Goal: Information Seeking & Learning: Learn about a topic

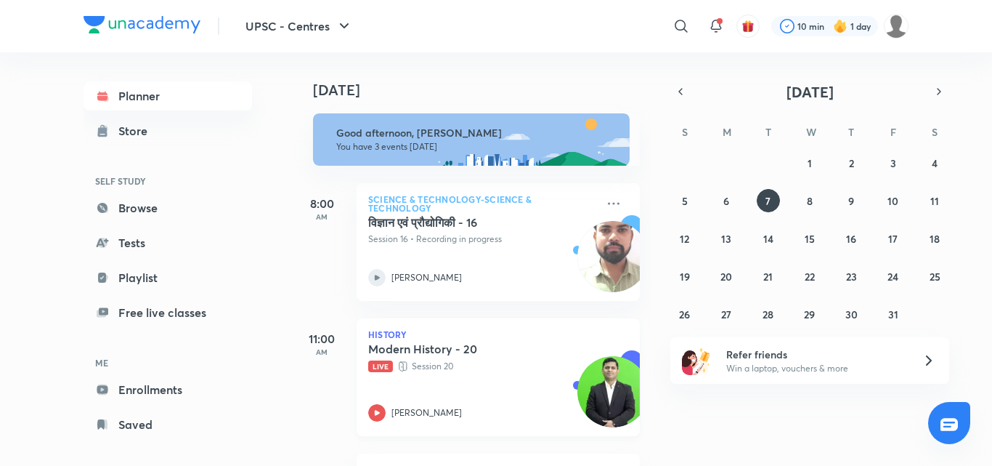
click at [491, 395] on div "Modern History - 20 Live Session 20 Sujeet Bajpai" at bounding box center [482, 381] width 228 height 80
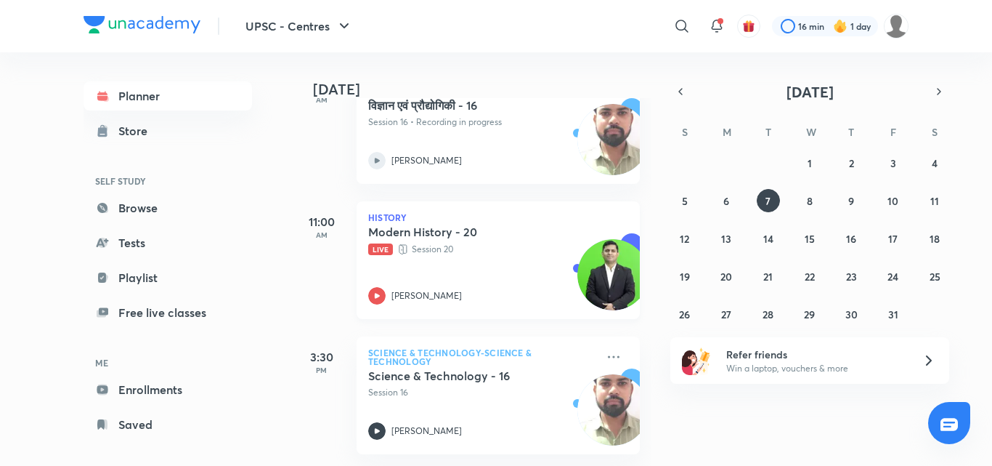
click at [497, 251] on div "Modern History - 20 Live Session 20 [PERSON_NAME]" at bounding box center [482, 264] width 228 height 80
